Goal: Communication & Community: Connect with others

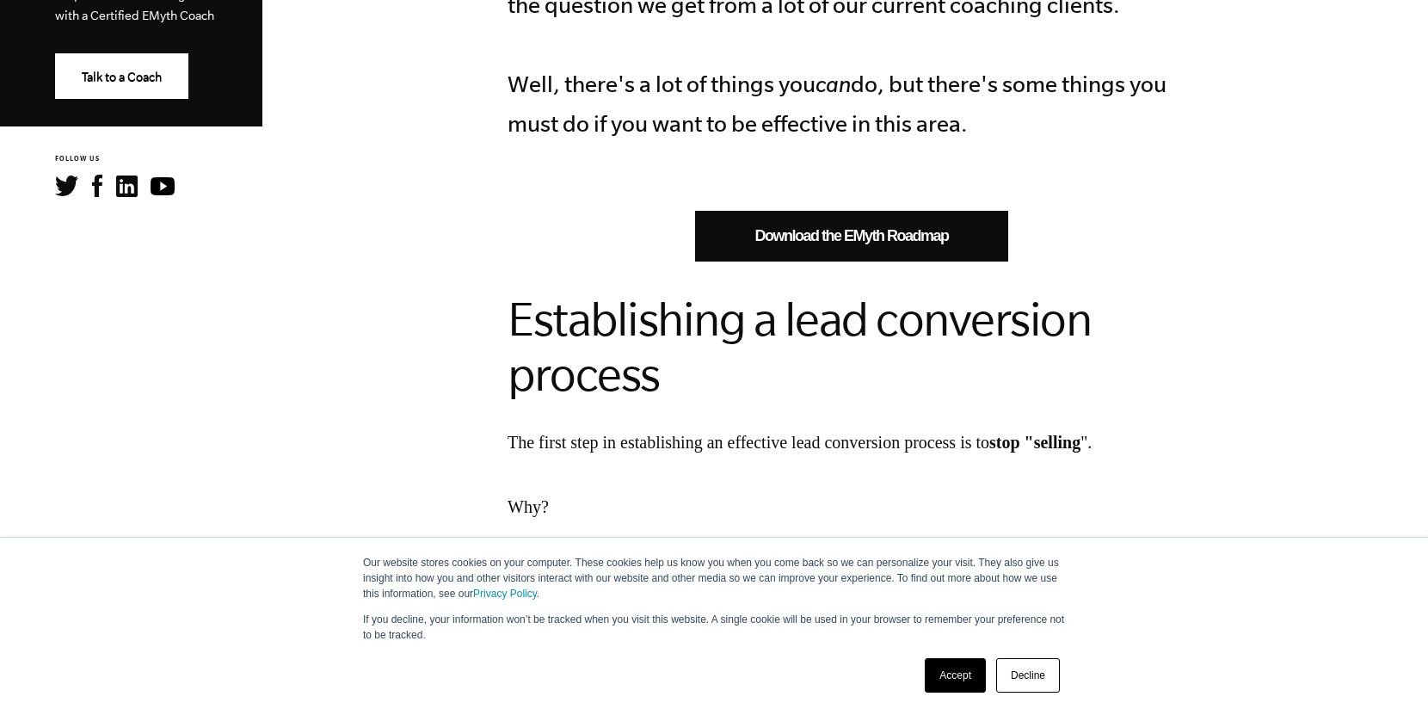
scroll to position [895, 0]
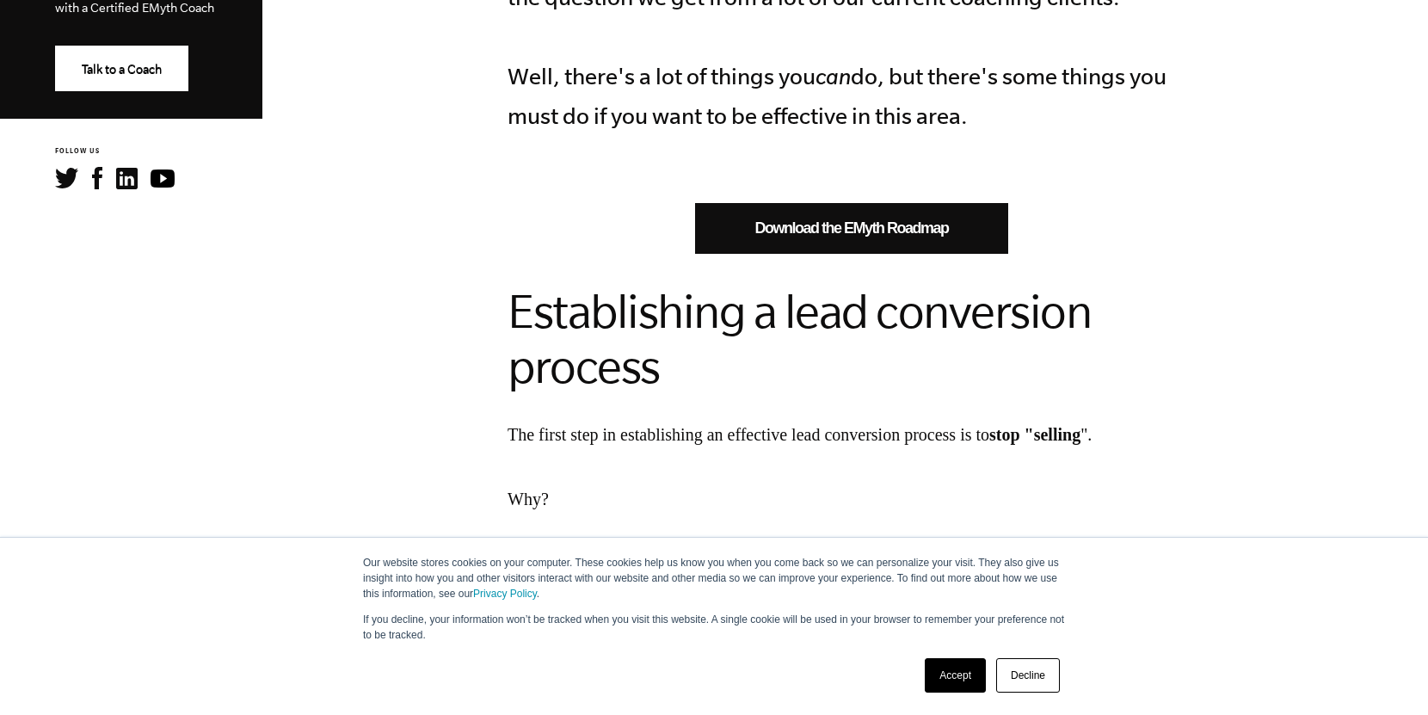
click at [849, 207] on link "Download the EMyth Roadmap" at bounding box center [851, 228] width 313 height 51
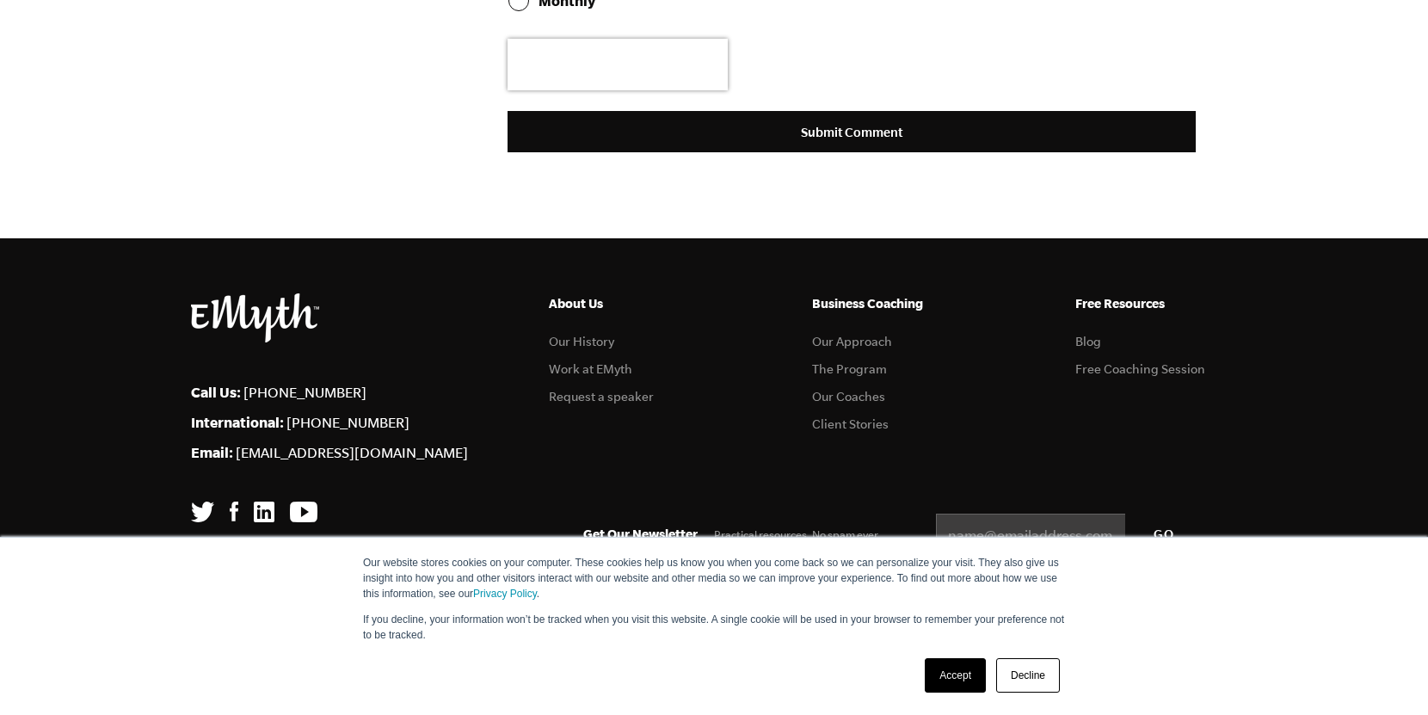
scroll to position [6127, 0]
click at [1040, 674] on link "Decline" at bounding box center [1028, 675] width 64 height 34
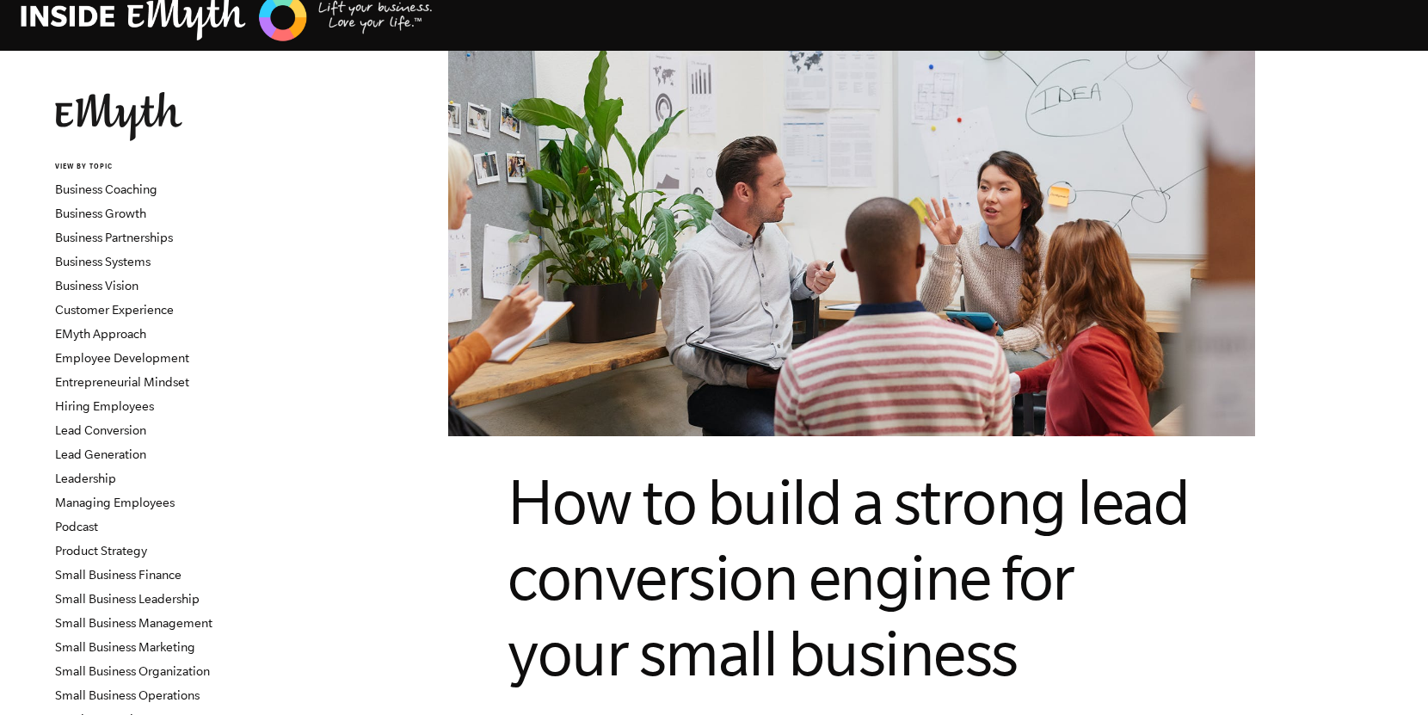
scroll to position [0, 0]
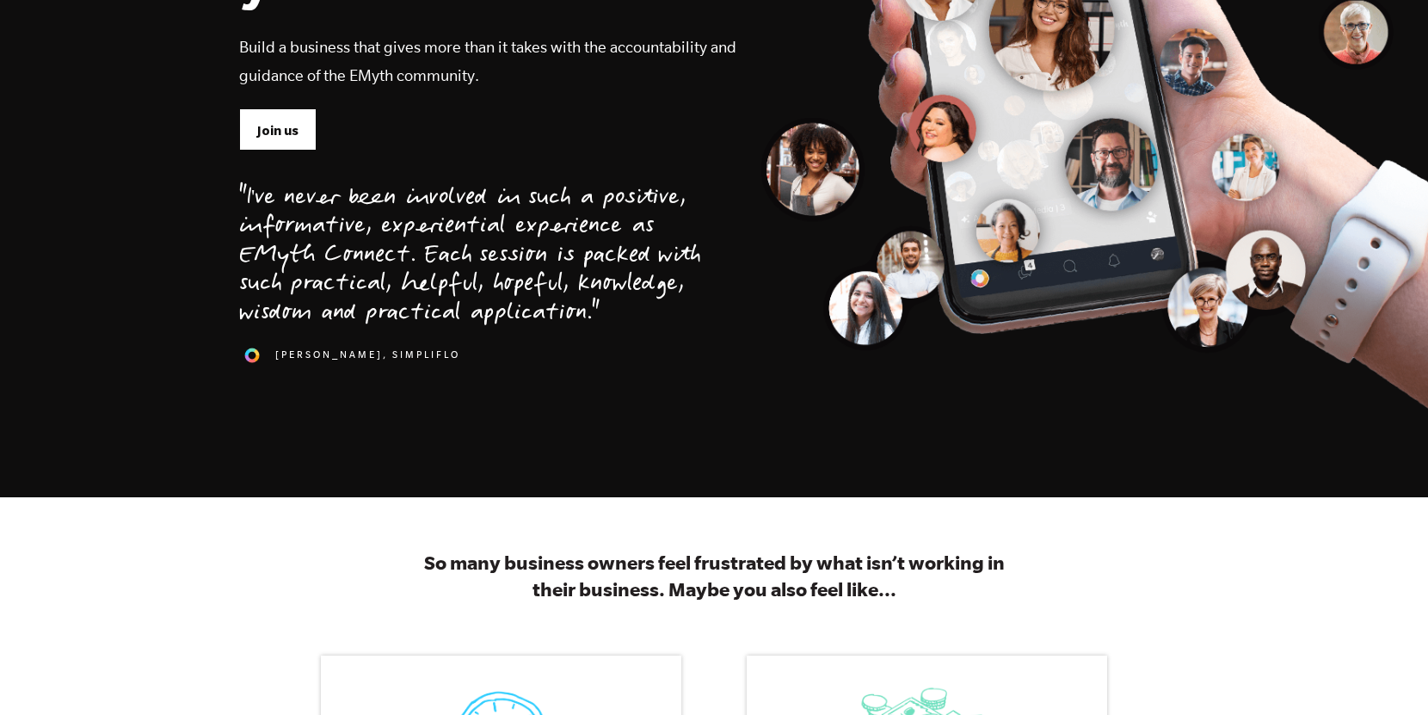
scroll to position [428, 0]
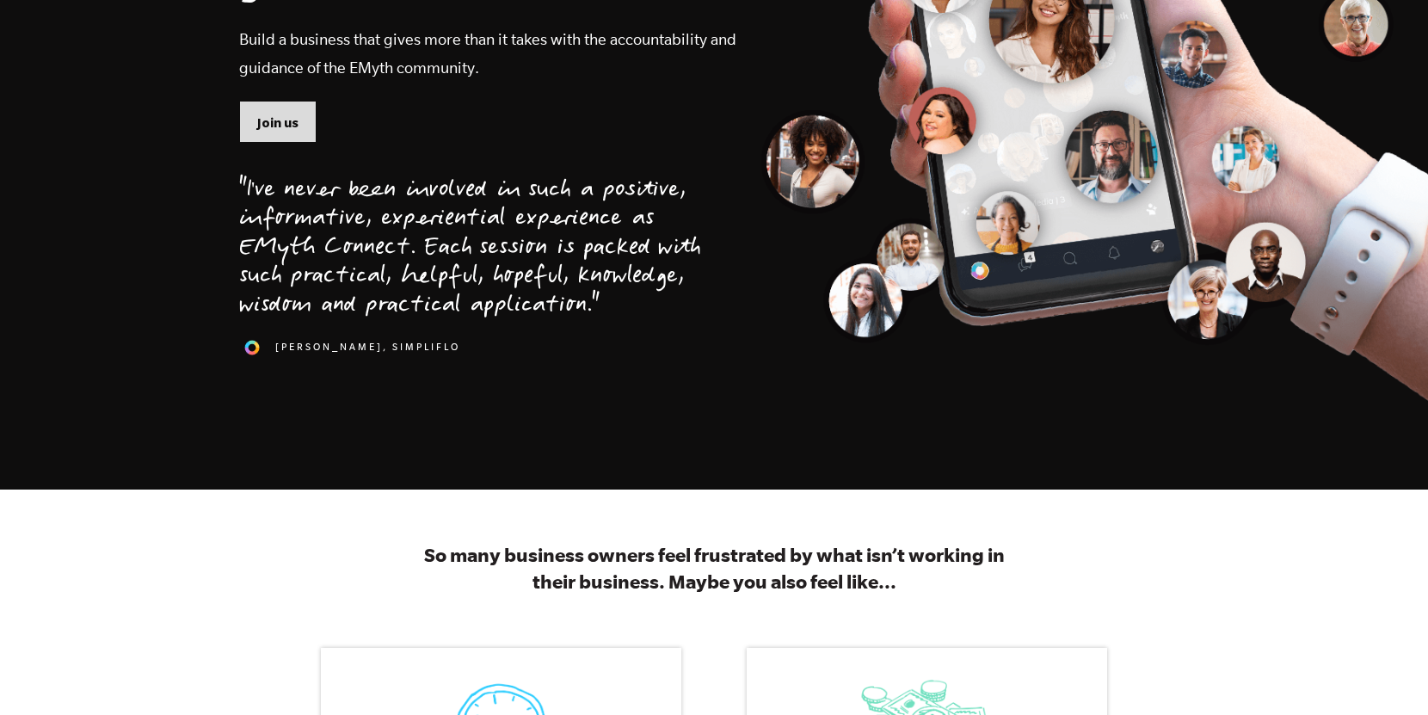
click at [274, 127] on span "Join us" at bounding box center [277, 123] width 41 height 19
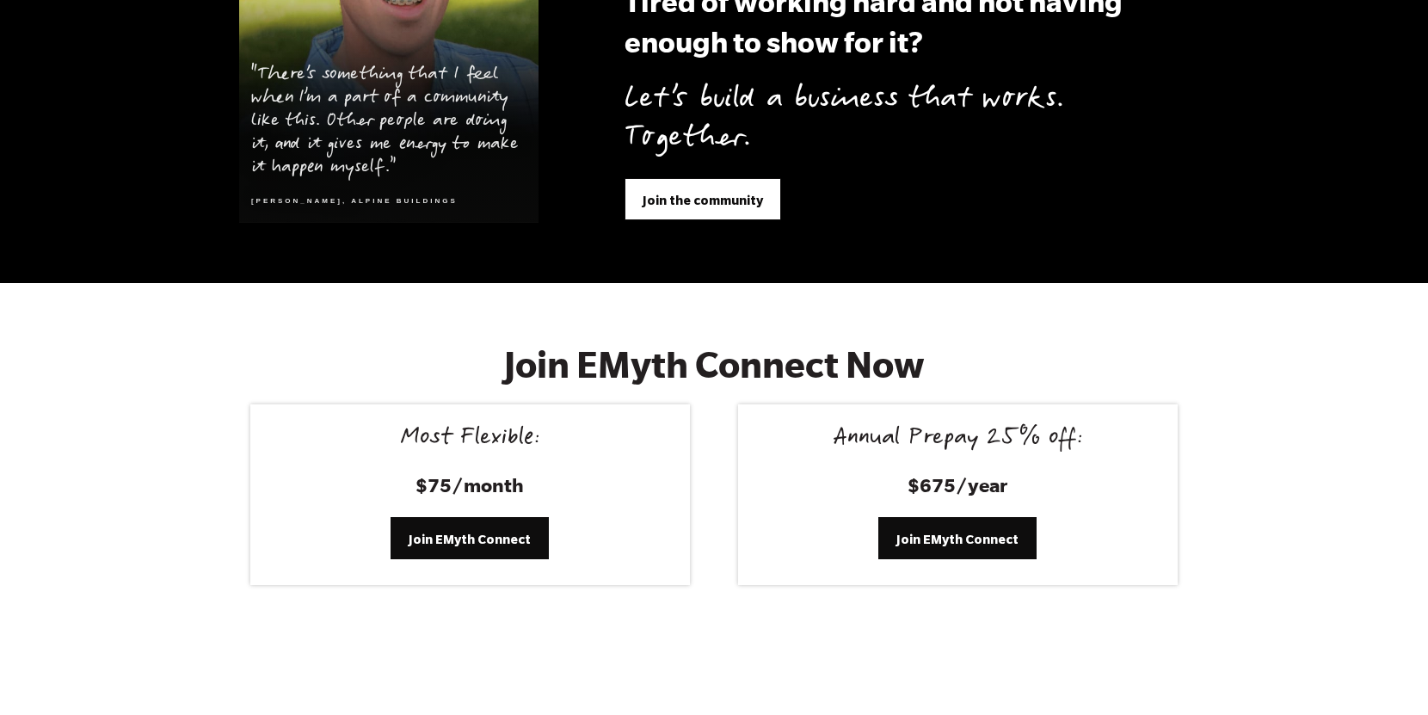
scroll to position [6816, 0]
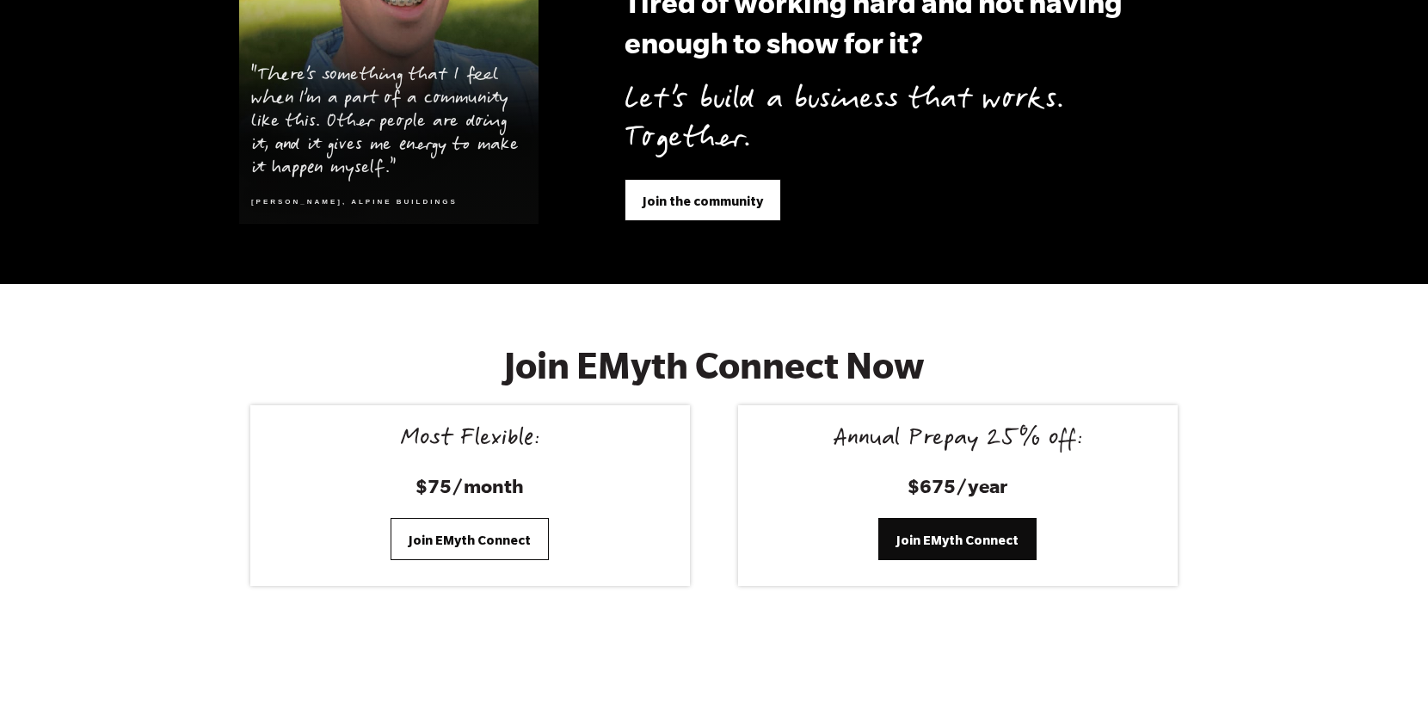
click at [463, 531] on span "Join EMyth Connect" at bounding box center [470, 540] width 122 height 19
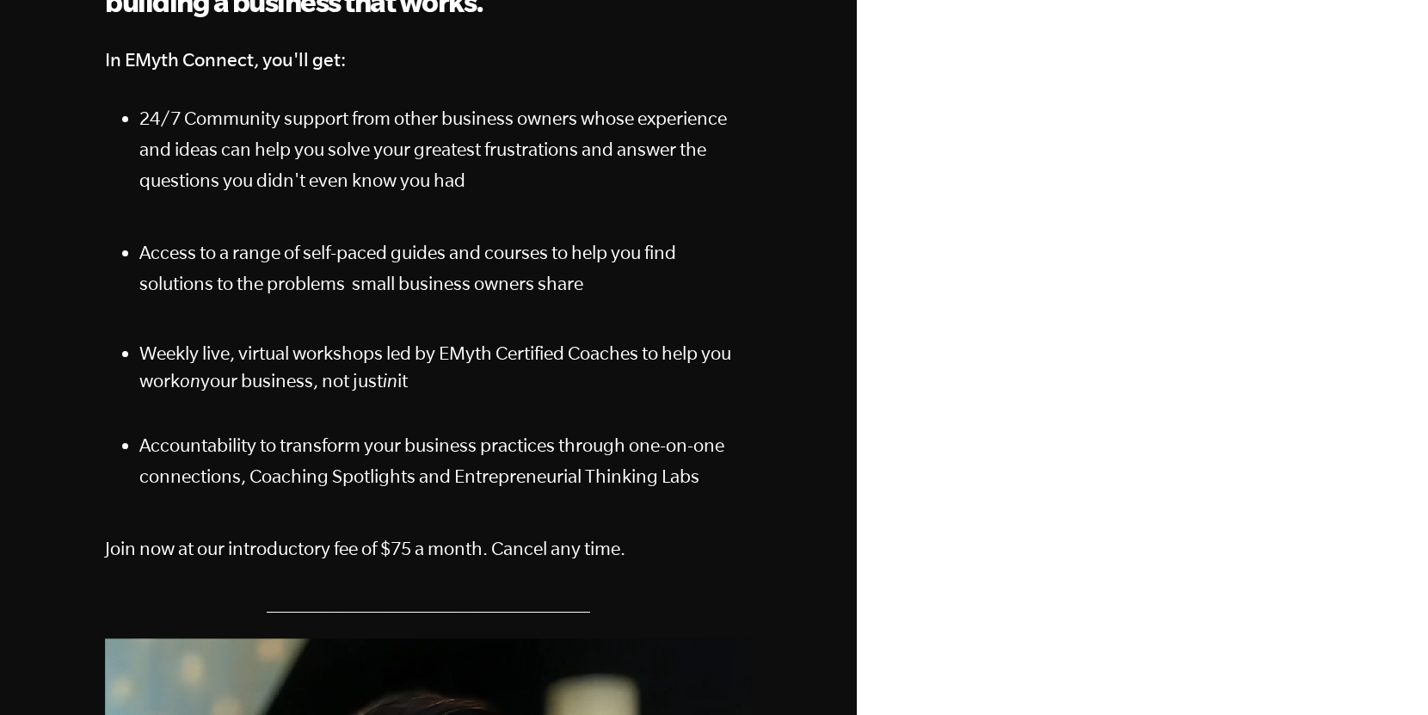
scroll to position [322, 0]
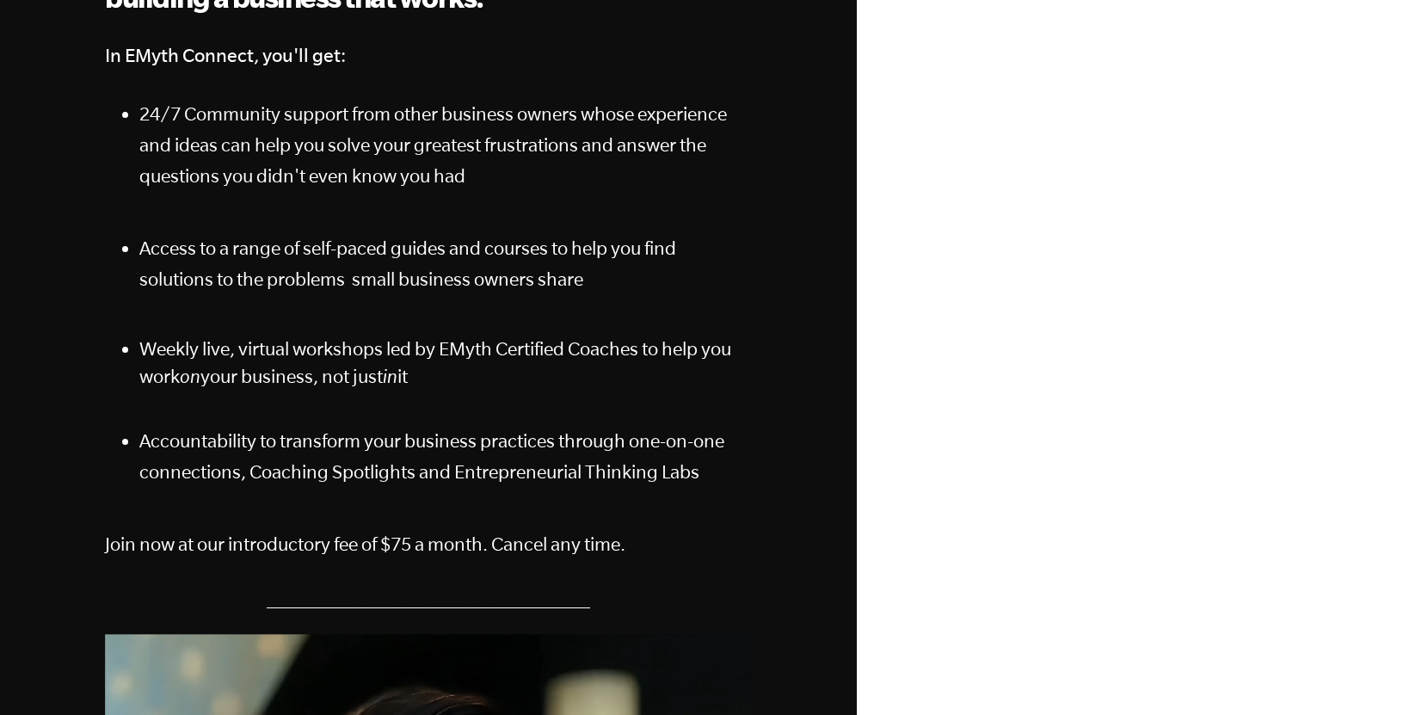
click at [723, 450] on p "Accountability to transform your business practices through one-on-one connecti…" at bounding box center [445, 456] width 612 height 62
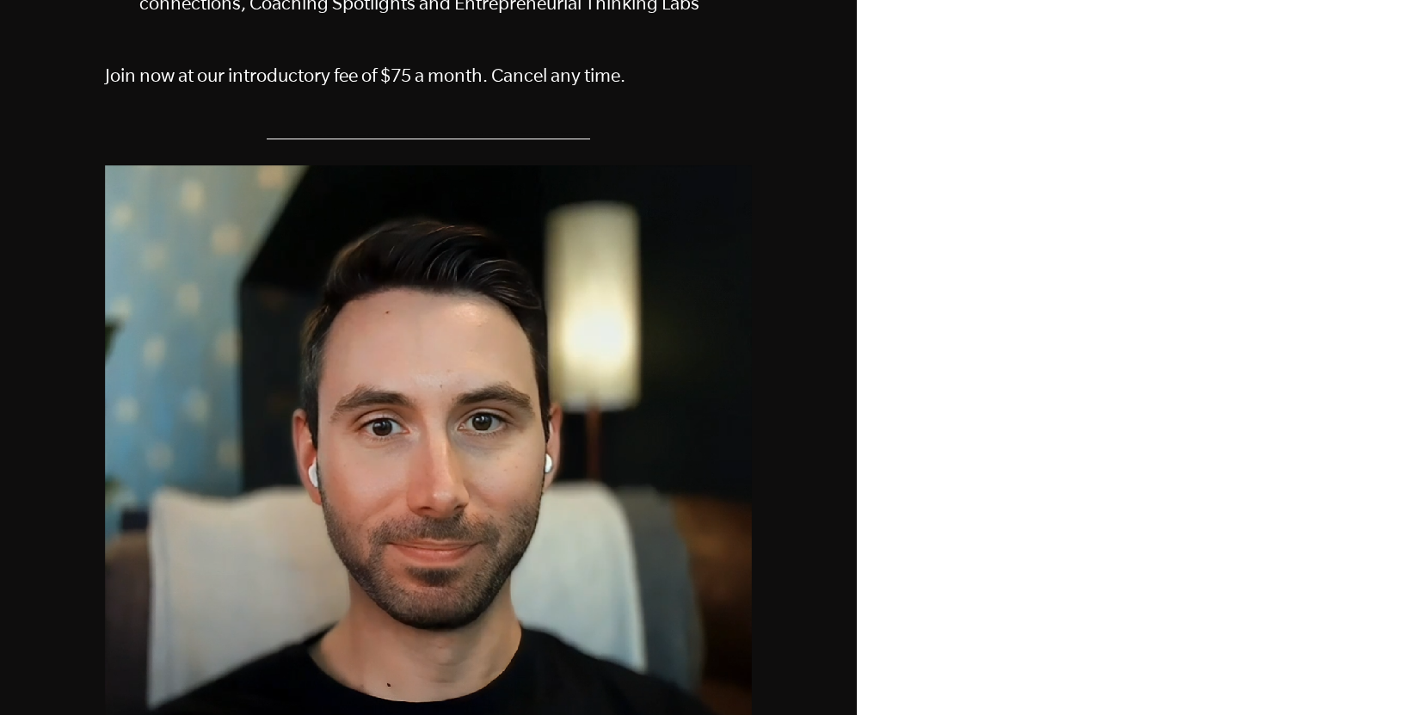
scroll to position [0, 0]
